Goal: Task Accomplishment & Management: Complete application form

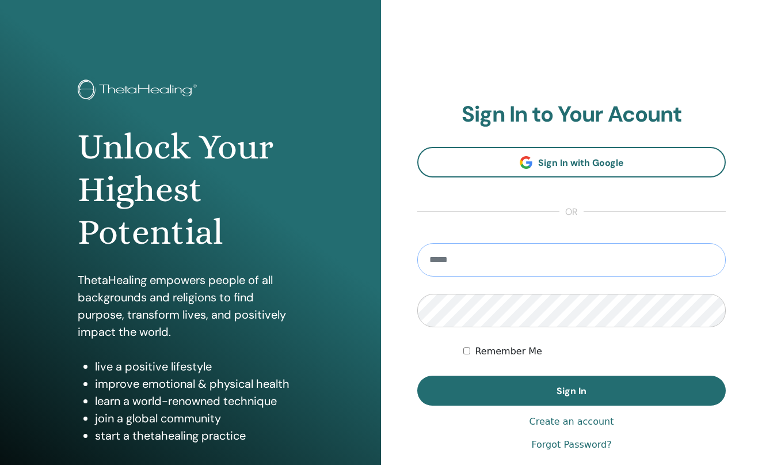
type input "**********"
click at [572, 390] on button "Sign In" at bounding box center [571, 390] width 309 height 30
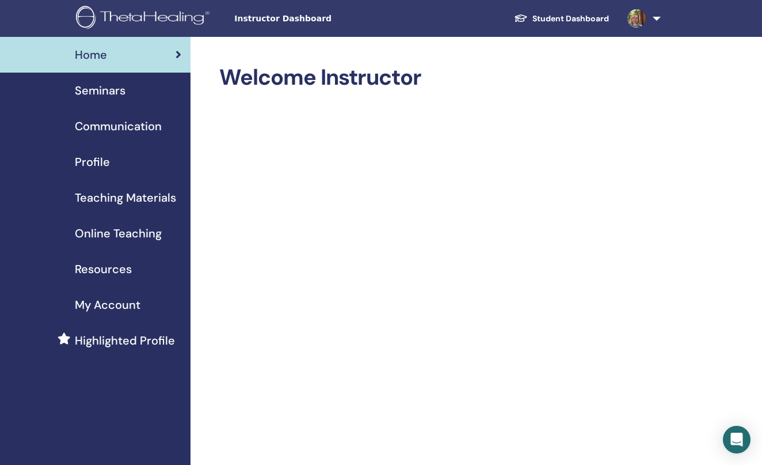
click at [104, 90] on span "Seminars" at bounding box center [100, 90] width 51 height 17
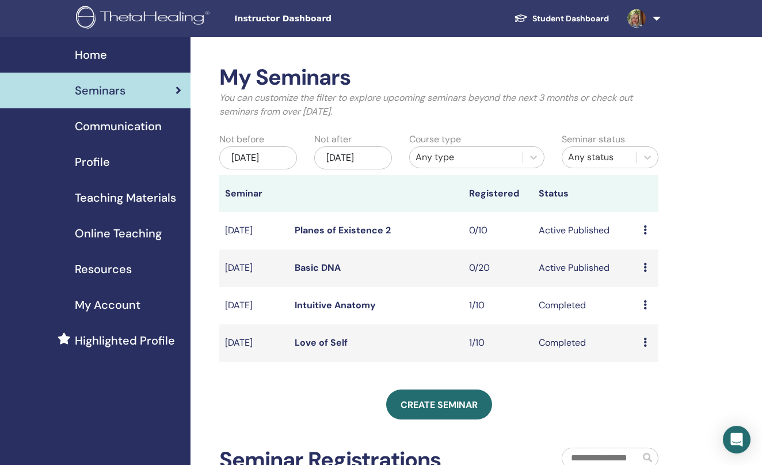
click at [121, 231] on span "Online Teaching" at bounding box center [118, 232] width 87 height 17
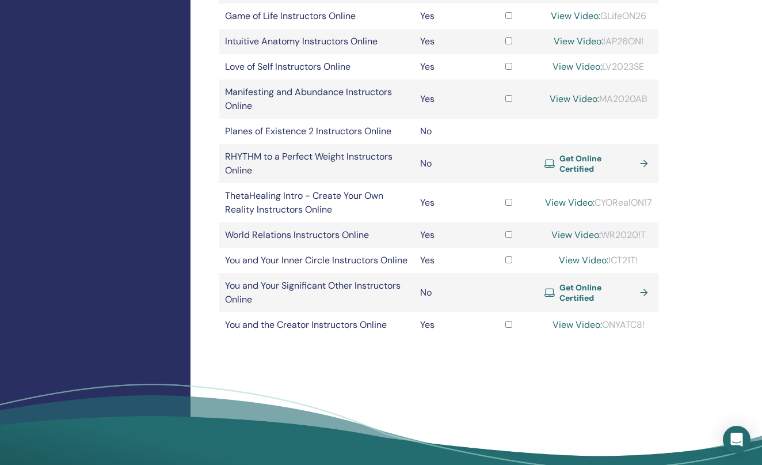
scroll to position [386, 0]
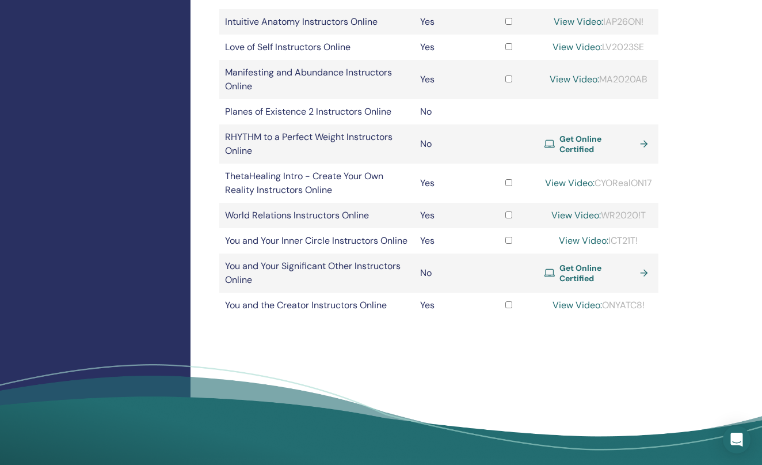
click at [615, 283] on span "Get Online Certified" at bounding box center [597, 272] width 76 height 21
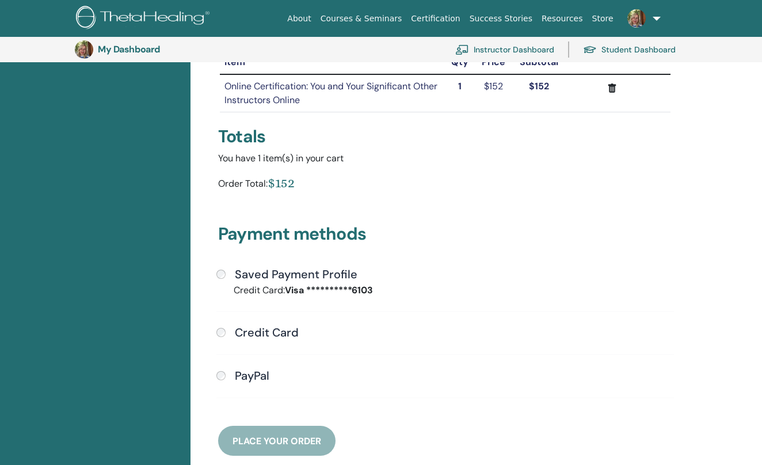
scroll to position [150, 0]
click at [225, 275] on div "Saved Payment Profile" at bounding box center [445, 274] width 458 height 15
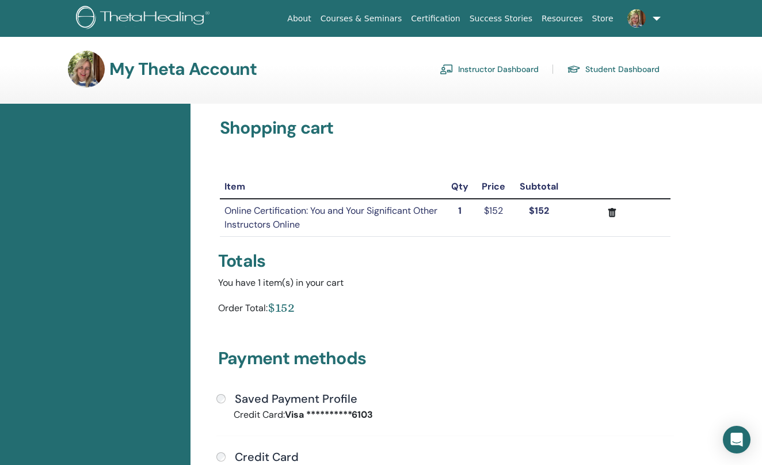
scroll to position [0, 0]
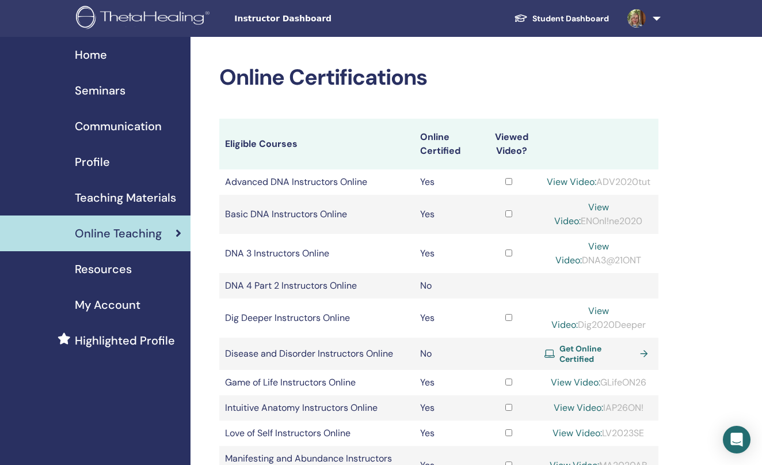
click at [106, 93] on span "Seminars" at bounding box center [100, 90] width 51 height 17
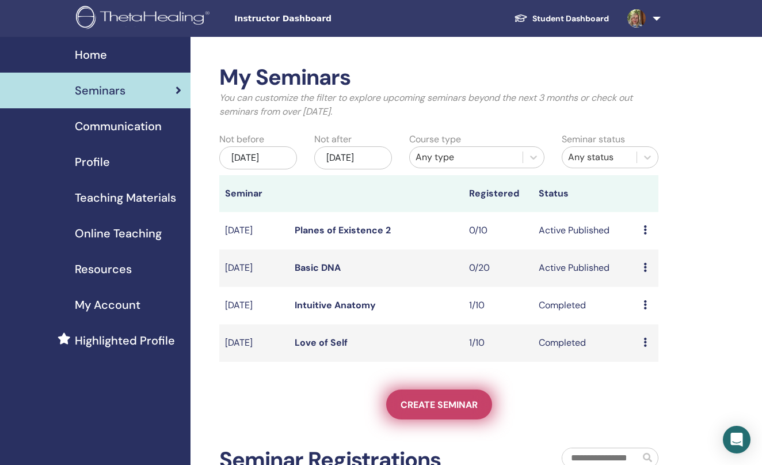
click at [448, 419] on link "Create seminar" at bounding box center [439, 404] width 106 height 30
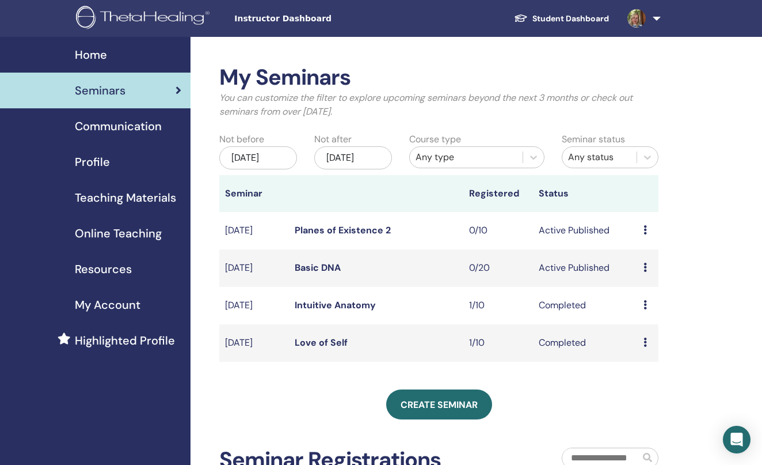
click at [100, 234] on span "Online Teaching" at bounding box center [118, 232] width 87 height 17
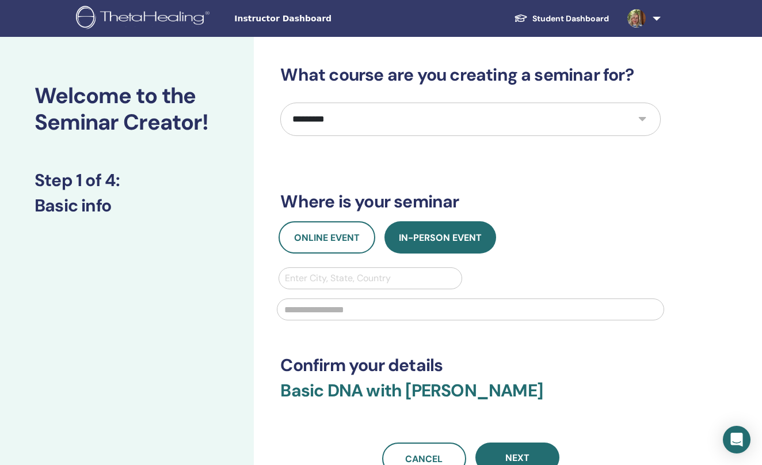
select select "****"
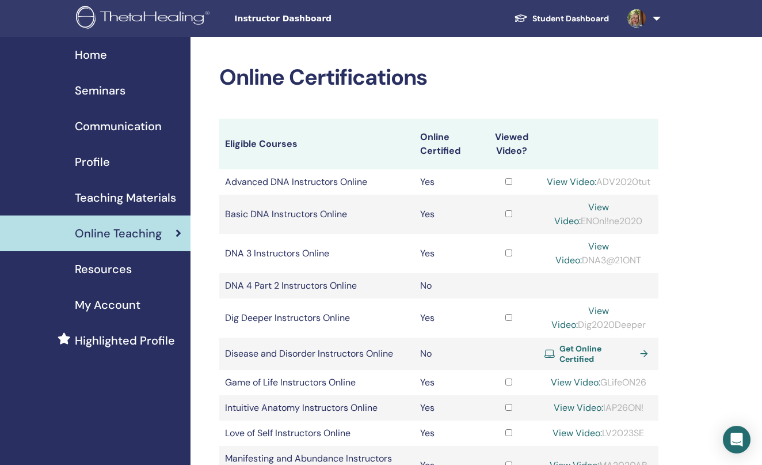
click at [95, 92] on span "Seminars" at bounding box center [100, 90] width 51 height 17
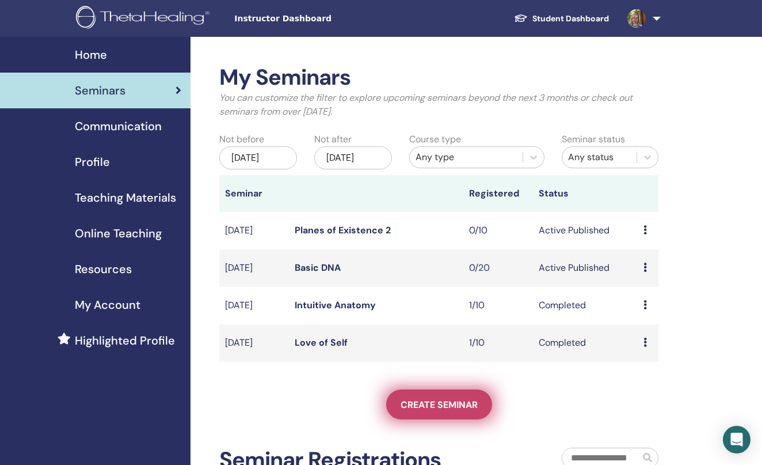
click at [437, 410] on span "Create seminar" at bounding box center [439, 404] width 77 height 12
